Goal: Information Seeking & Learning: Learn about a topic

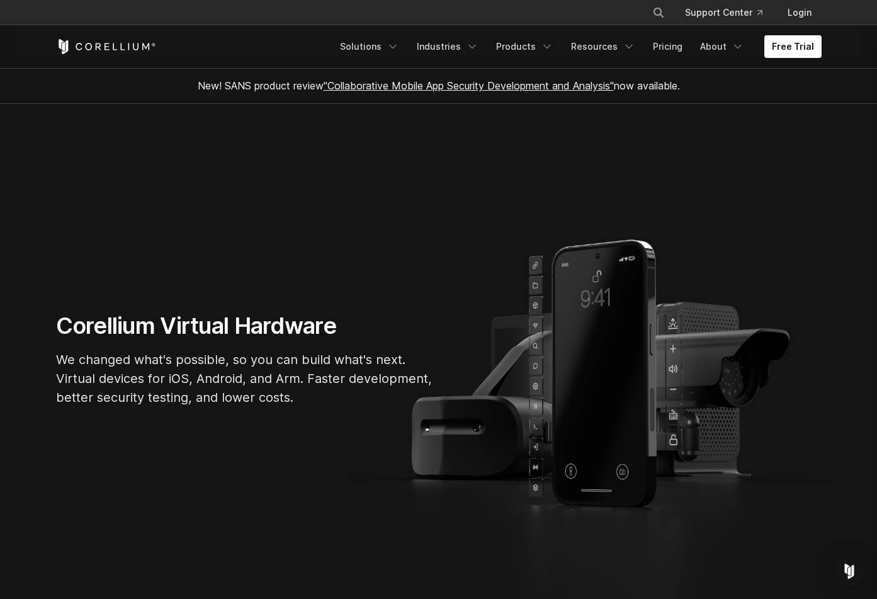
click at [659, 12] on icon "Search" at bounding box center [659, 13] width 10 height 10
click at [648, 1] on button "Search" at bounding box center [659, 12] width 23 height 23
click at [601, 13] on input "Search our site..." at bounding box center [594, 12] width 102 height 19
type input "**********"
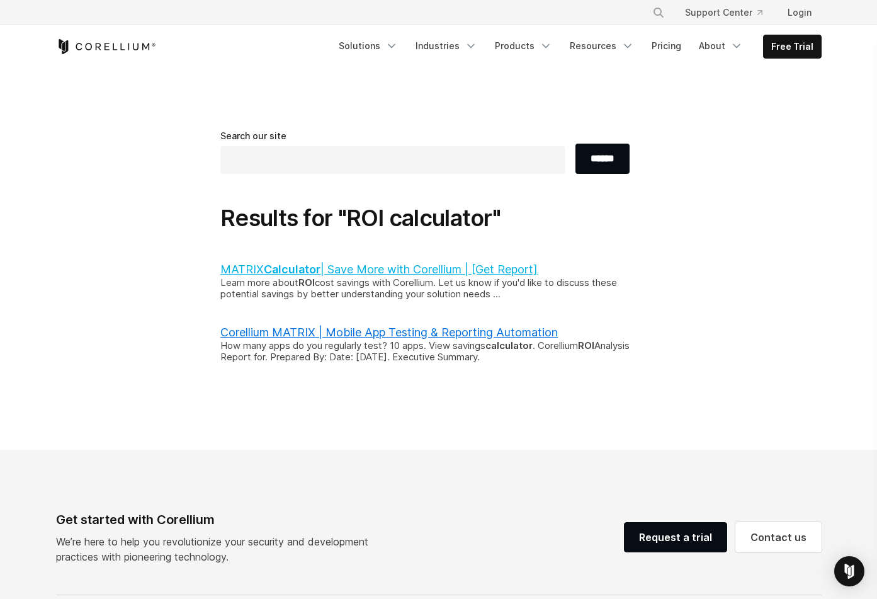
click at [413, 270] on link "MATRIX Calculator | Save More with Corellium | [Get Report]" at bounding box center [378, 269] width 317 height 13
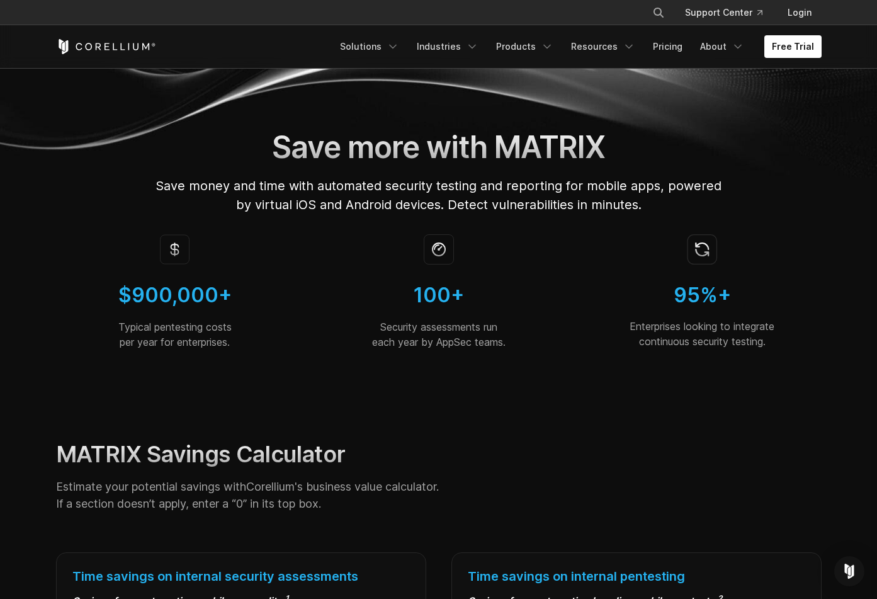
click at [379, 482] on link "Corellium's business value calculator" at bounding box center [341, 486] width 190 height 13
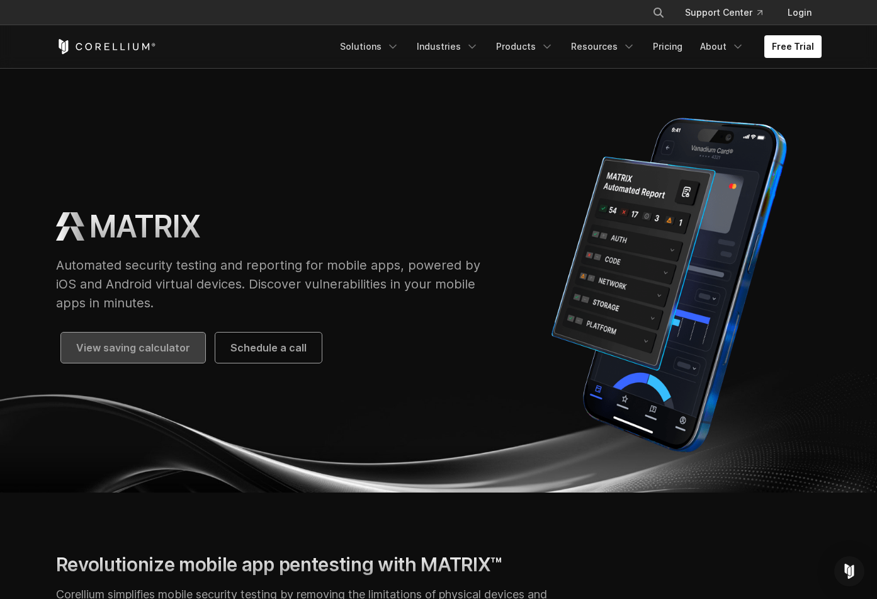
click at [115, 338] on link "View saving calculator" at bounding box center [133, 348] width 144 height 30
